Goal: Find specific page/section: Find specific page/section

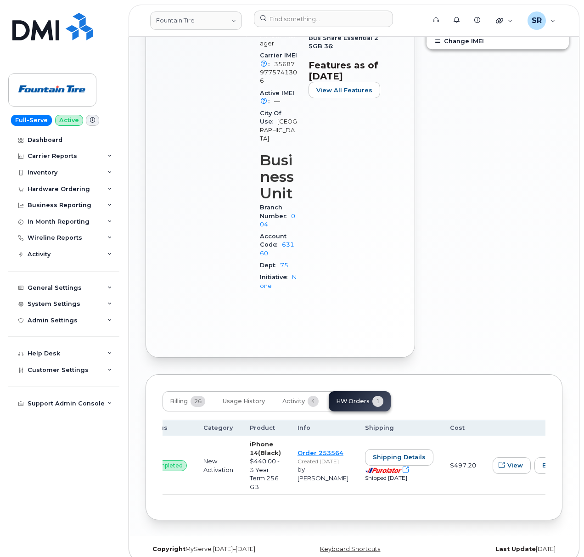
scroll to position [408, 0]
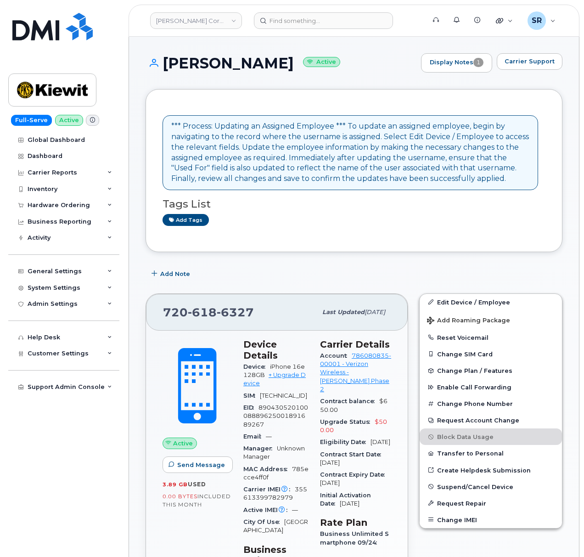
scroll to position [61, 0]
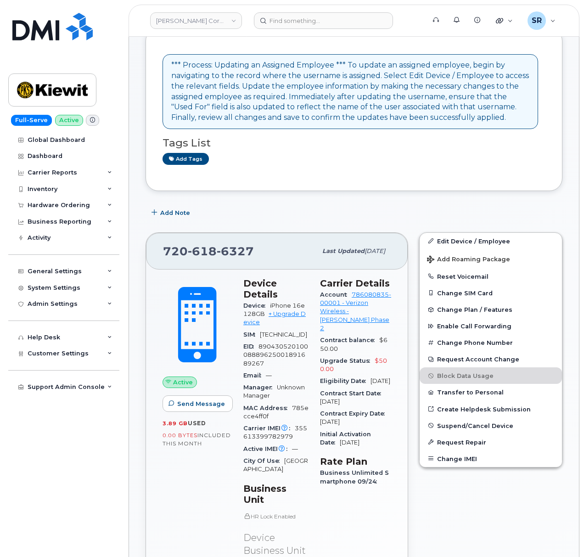
click at [299, 182] on div "*** Process: Updating an Assigned Employee *** To update an assigned employee, …" at bounding box center [354, 109] width 417 height 163
click at [354, 22] on input at bounding box center [323, 20] width 139 height 17
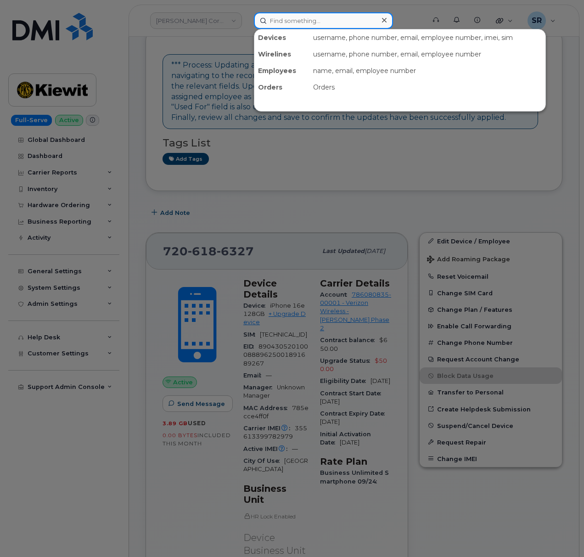
paste input "[PHONE_NUMBER]"
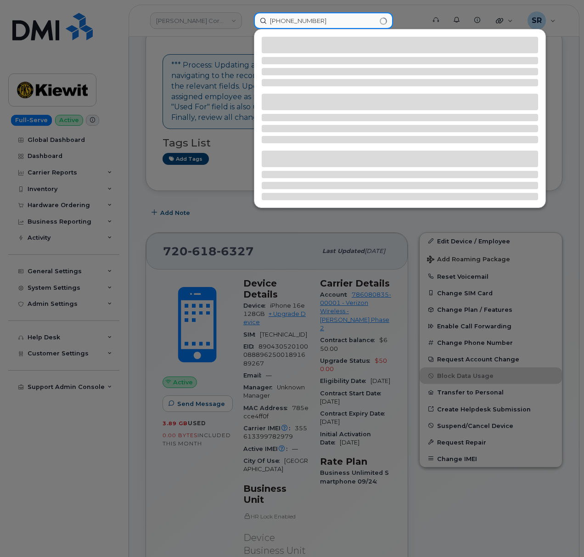
type input "[PHONE_NUMBER]"
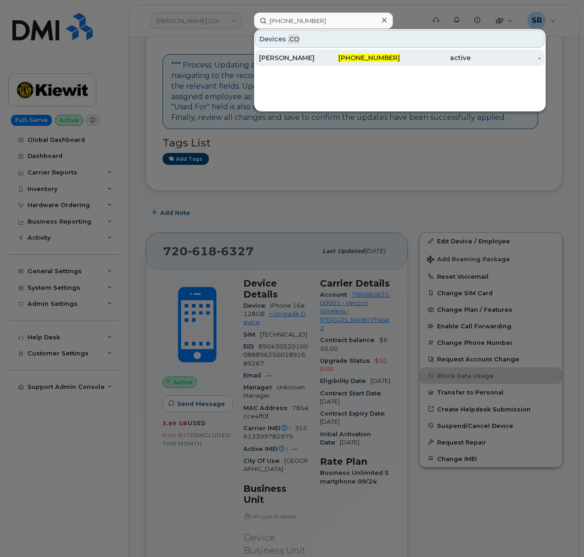
click at [364, 62] on span "[PHONE_NUMBER]" at bounding box center [369, 58] width 62 height 8
